Goal: Information Seeking & Learning: Learn about a topic

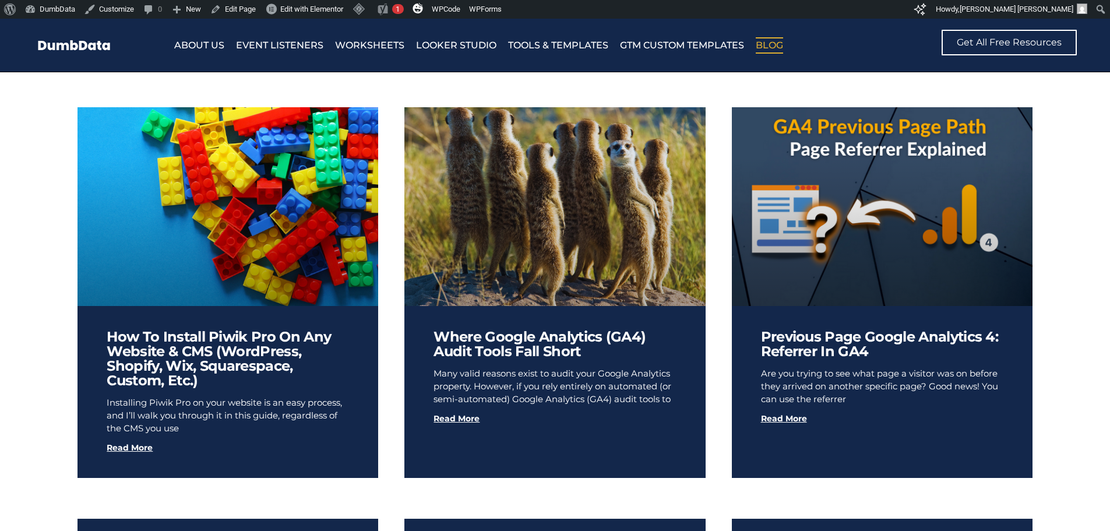
scroll to position [990, 0]
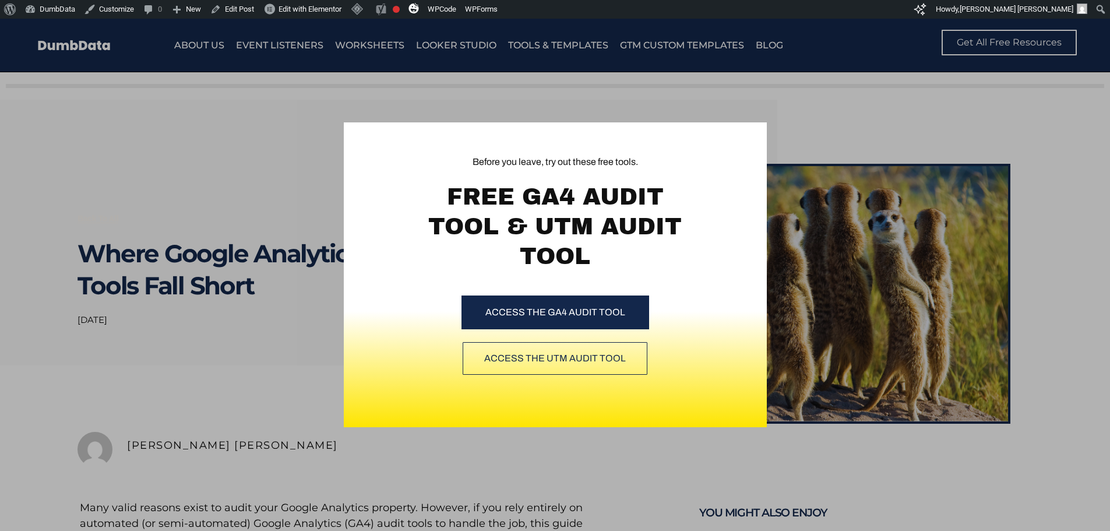
click at [795, 132] on div "Before you leave, try out these free tools. FREE GA4 AUDIT TOOL & UTM AUDIT TOO…" at bounding box center [555, 275] width 1110 height 512
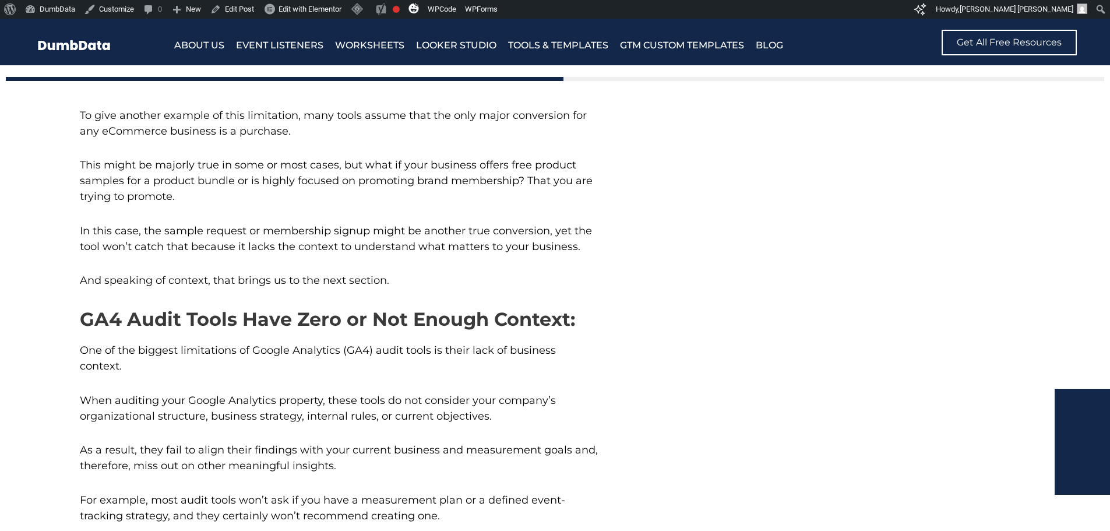
scroll to position [4485, 0]
